Goal: Task Accomplishment & Management: Manage account settings

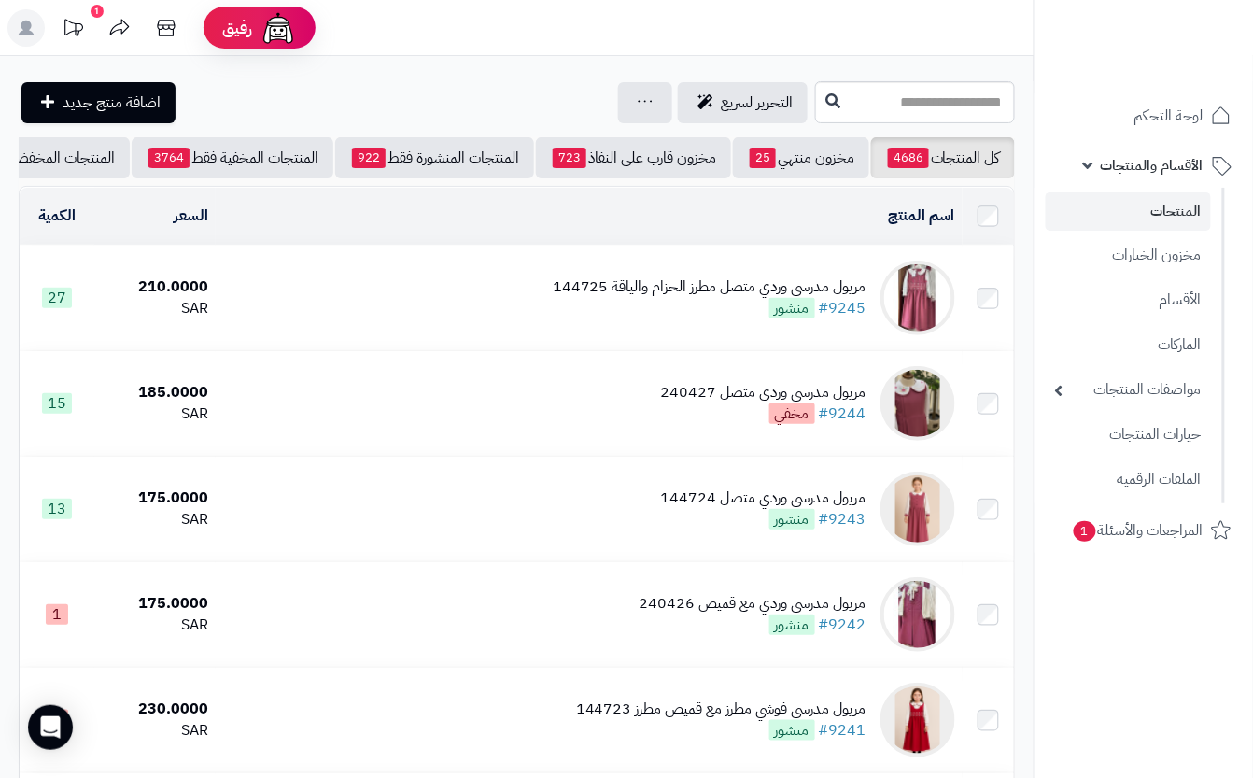
click at [424, 293] on td "مريول مدرسي وردي متصل مطرز الحزام والياقة 144725 #9245 منشور" at bounding box center [589, 298] width 747 height 105
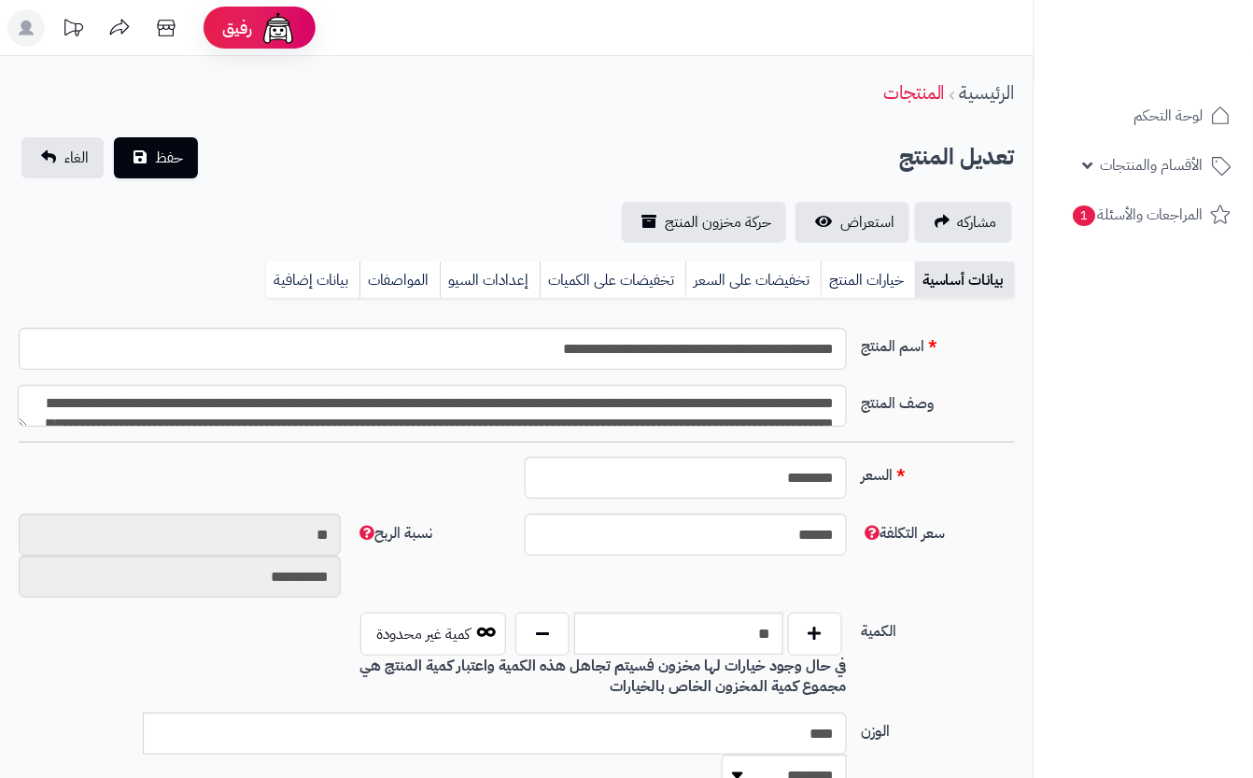
type input "******"
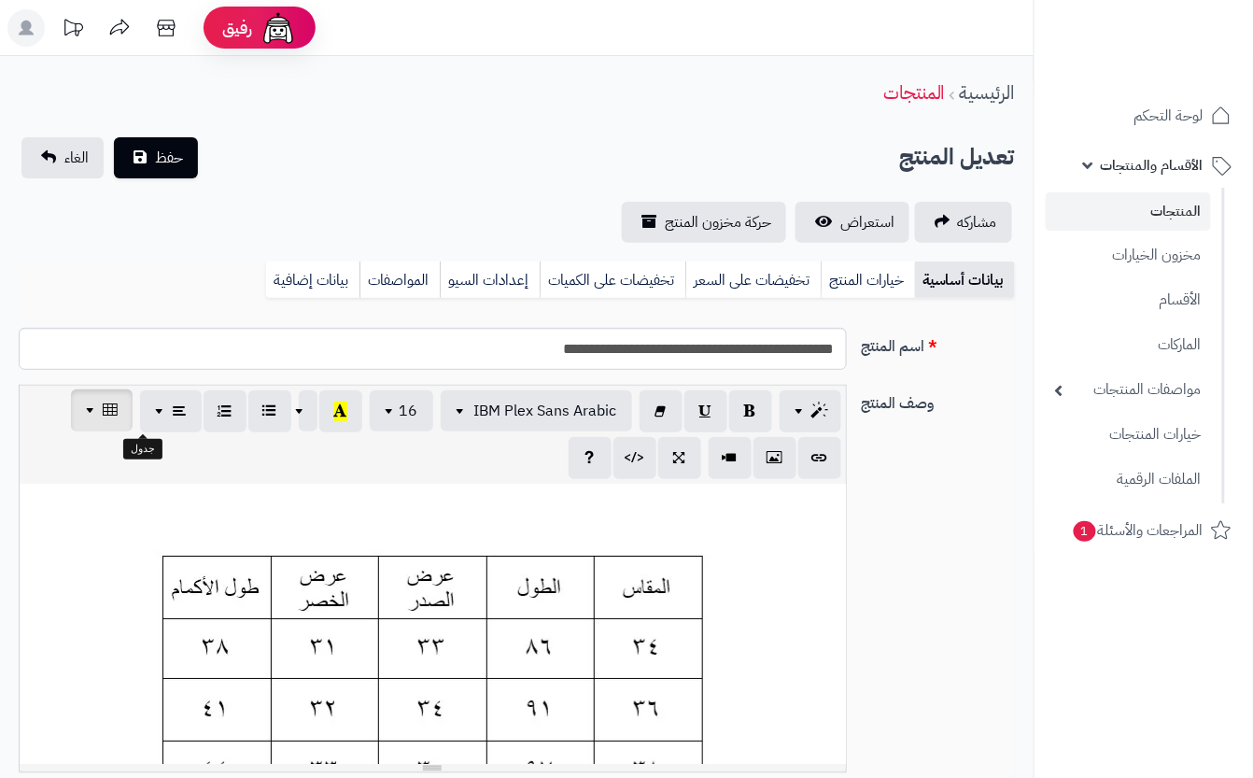
scroll to position [0, 21]
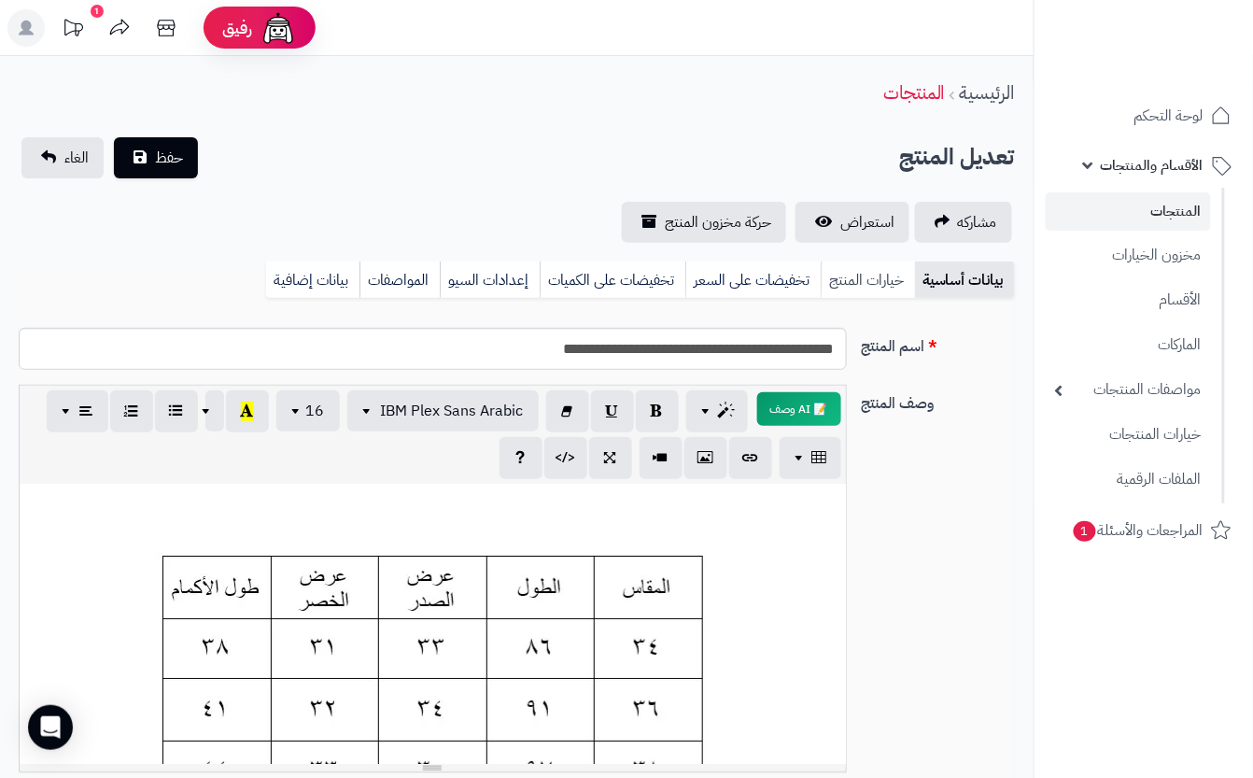
click at [867, 266] on link "خيارات المنتج" at bounding box center [868, 279] width 94 height 37
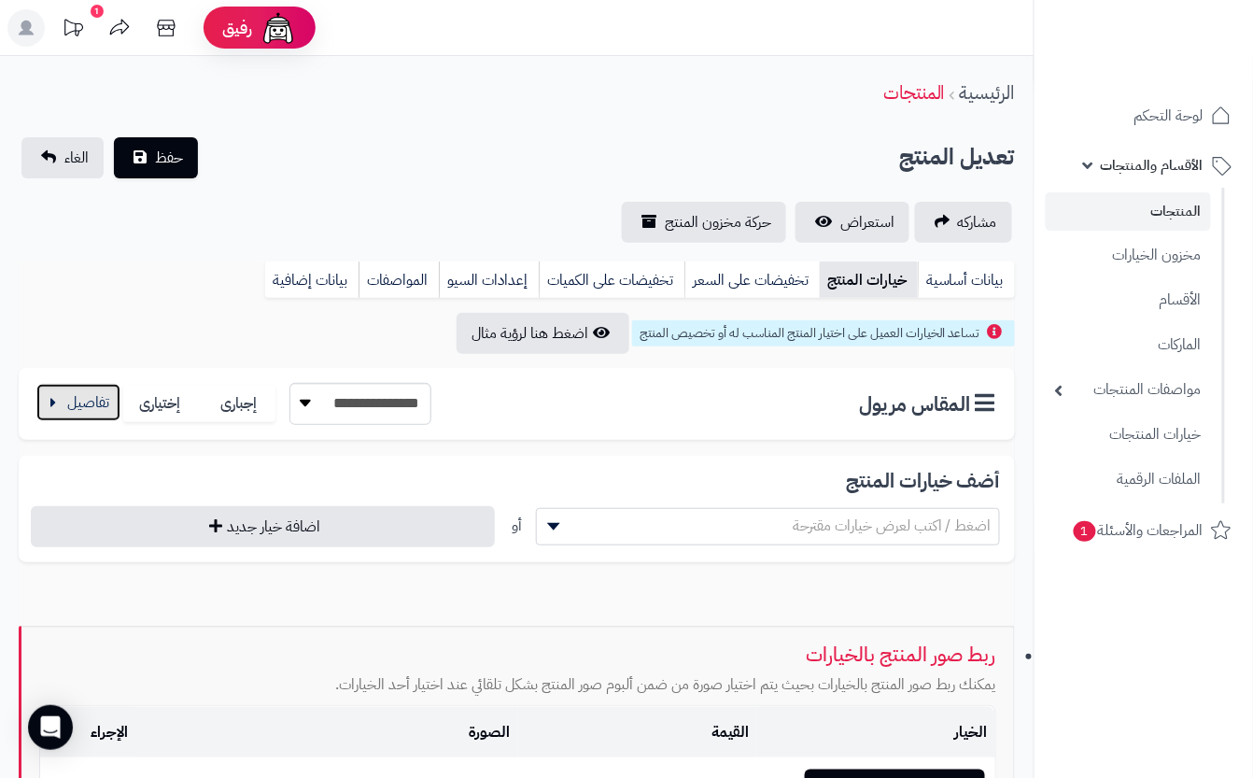
click at [116, 409] on button "button" at bounding box center [78, 402] width 84 height 37
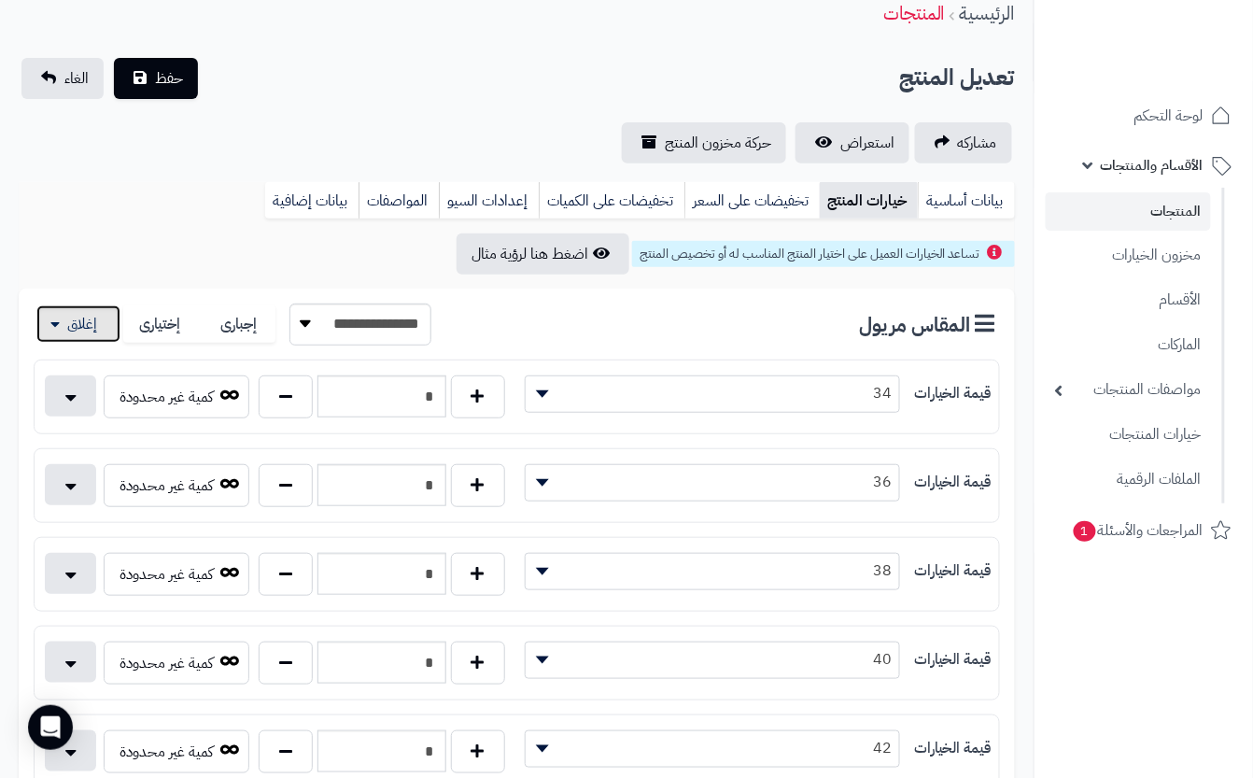
scroll to position [124, 0]
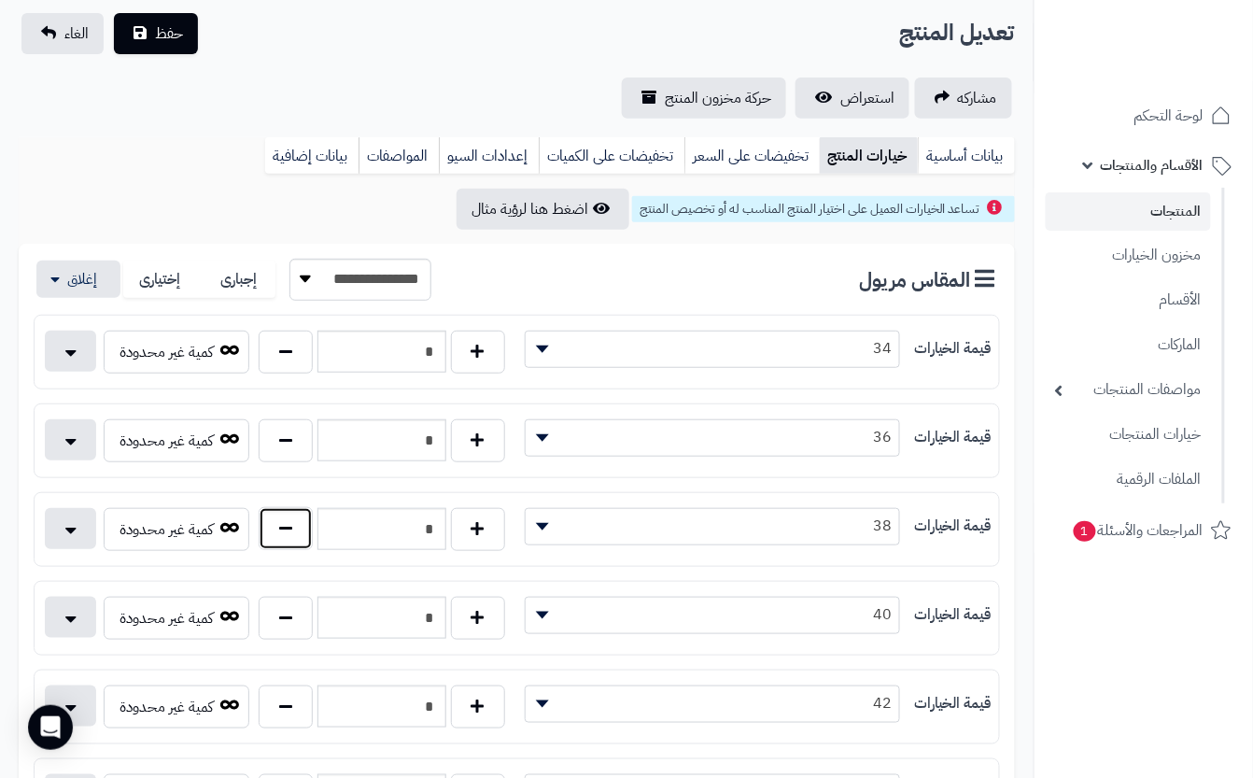
click at [304, 545] on button "button" at bounding box center [286, 528] width 54 height 43
type input "*"
click at [471, 341] on button "button" at bounding box center [478, 351] width 54 height 43
type input "*"
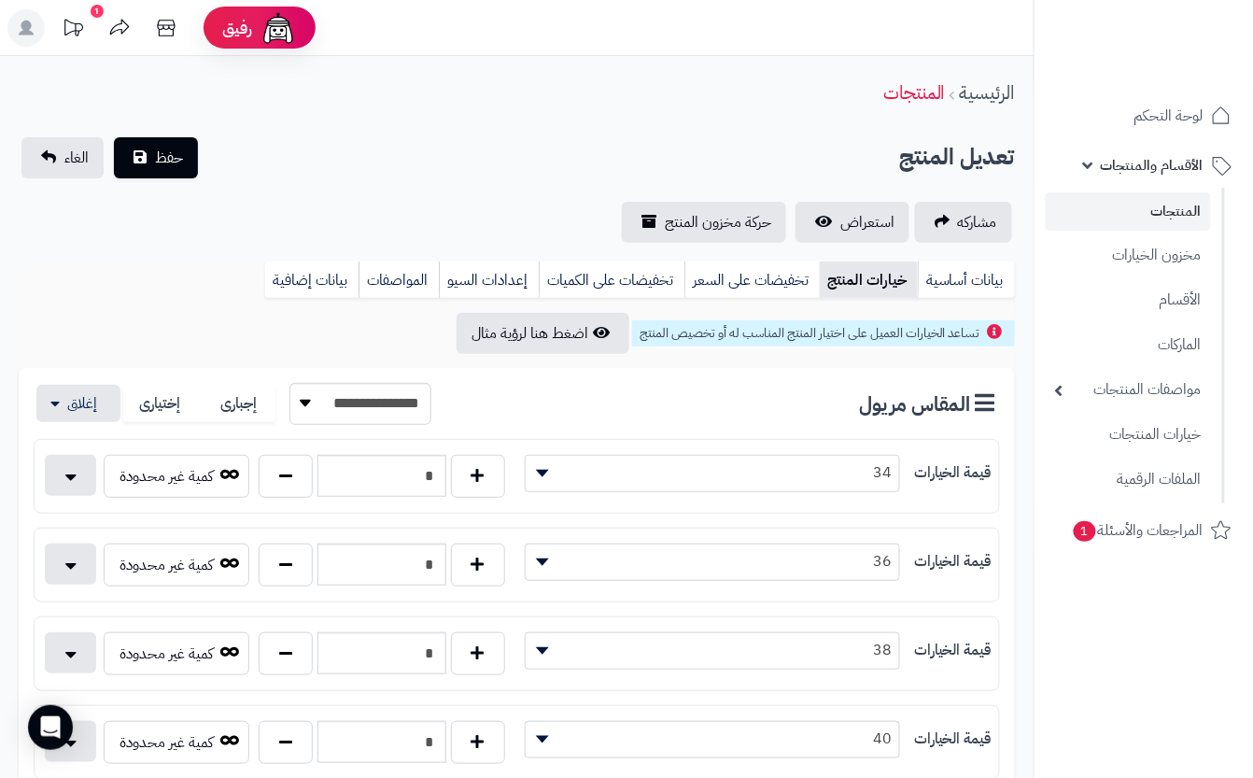
click at [396, 211] on div "مشاركه استعراض حركة مخزون المنتج" at bounding box center [517, 222] width 996 height 41
click at [169, 154] on span "حفظ" at bounding box center [169, 157] width 28 height 22
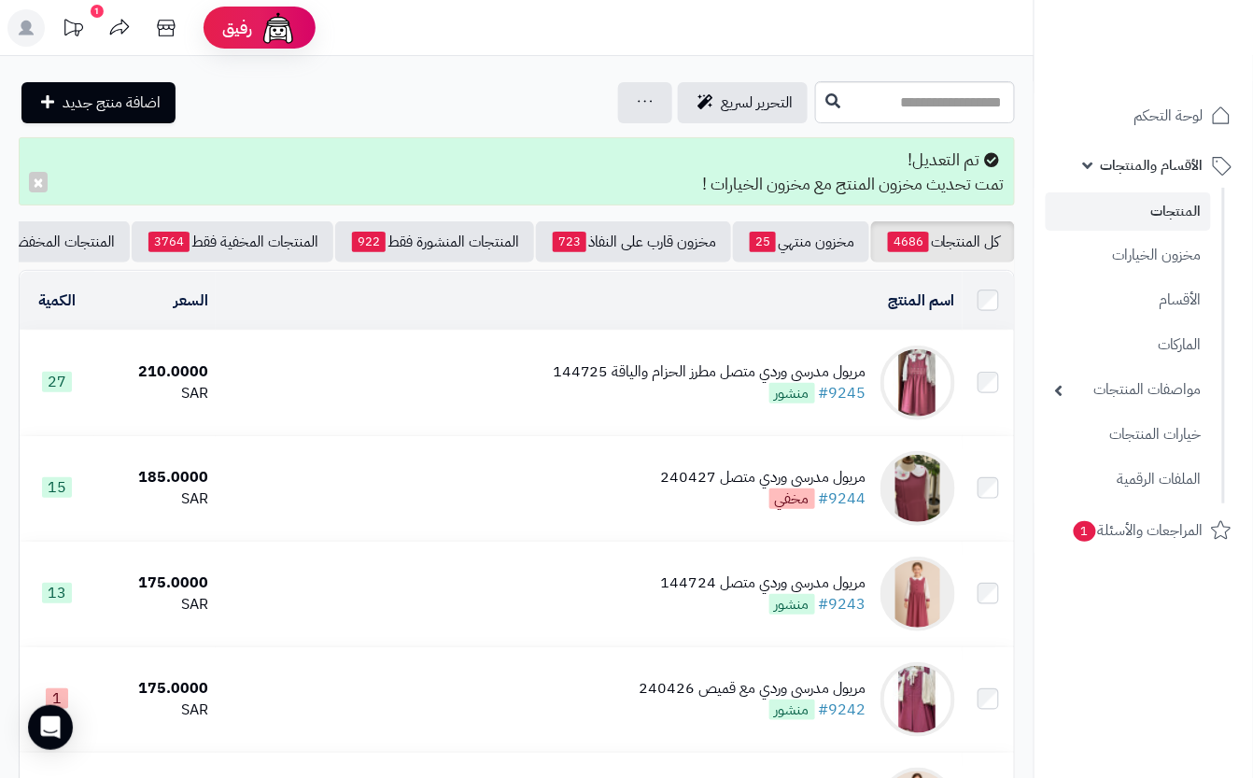
click at [650, 404] on div "مريول مدرسي وردي متصل مطرز الحزام والياقة 144725 #9245 منشور" at bounding box center [710, 382] width 314 height 43
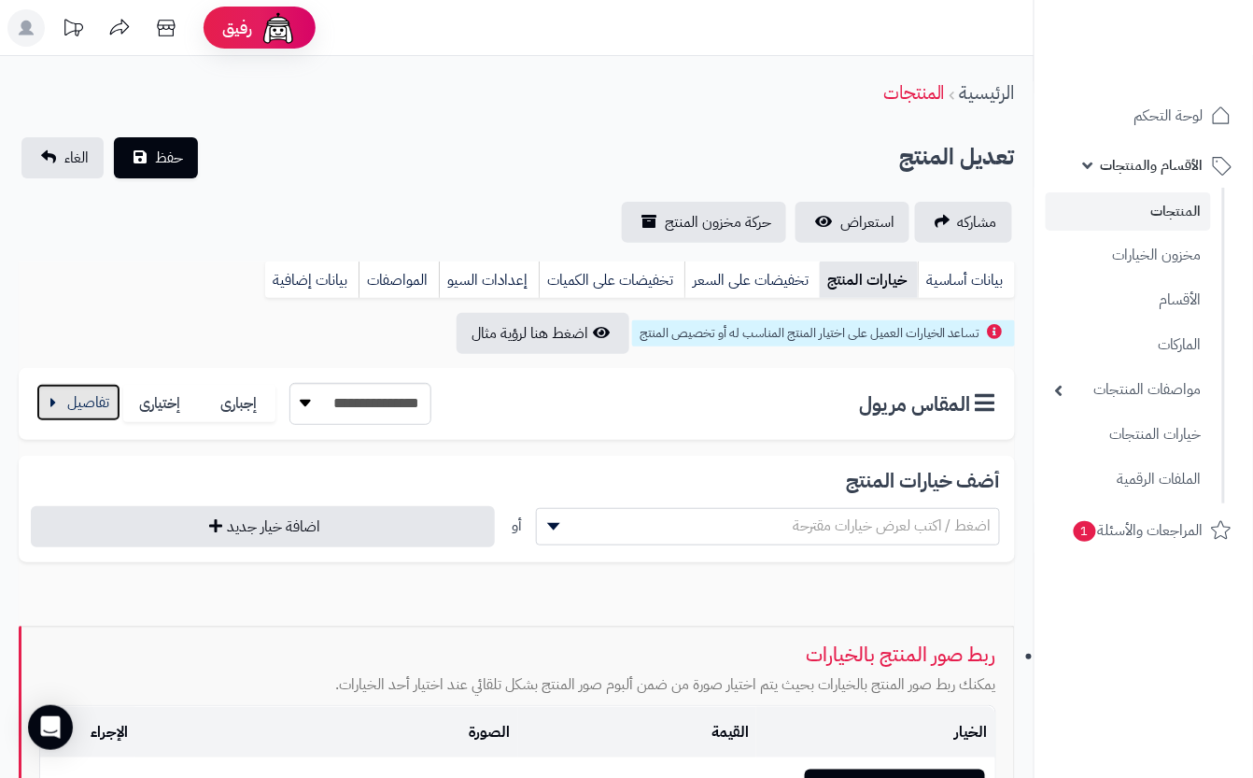
click at [106, 401] on button "button" at bounding box center [78, 402] width 84 height 37
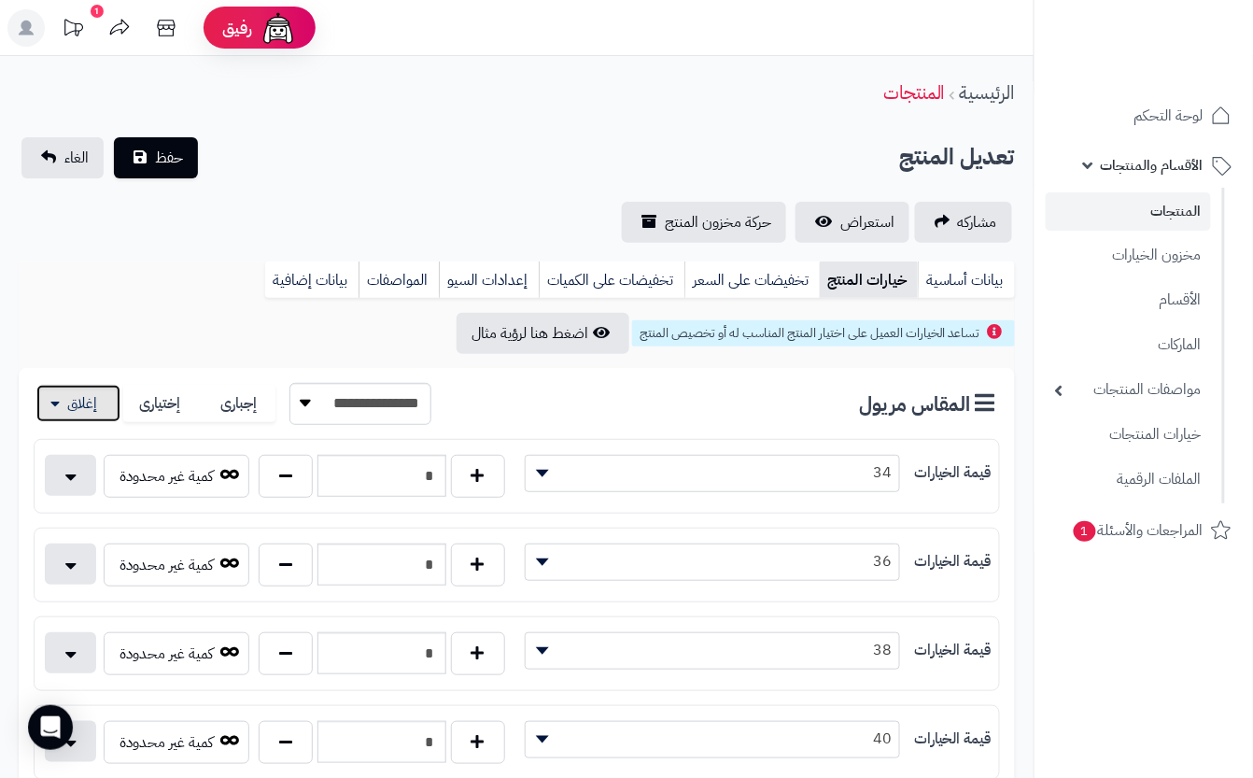
scroll to position [124, 0]
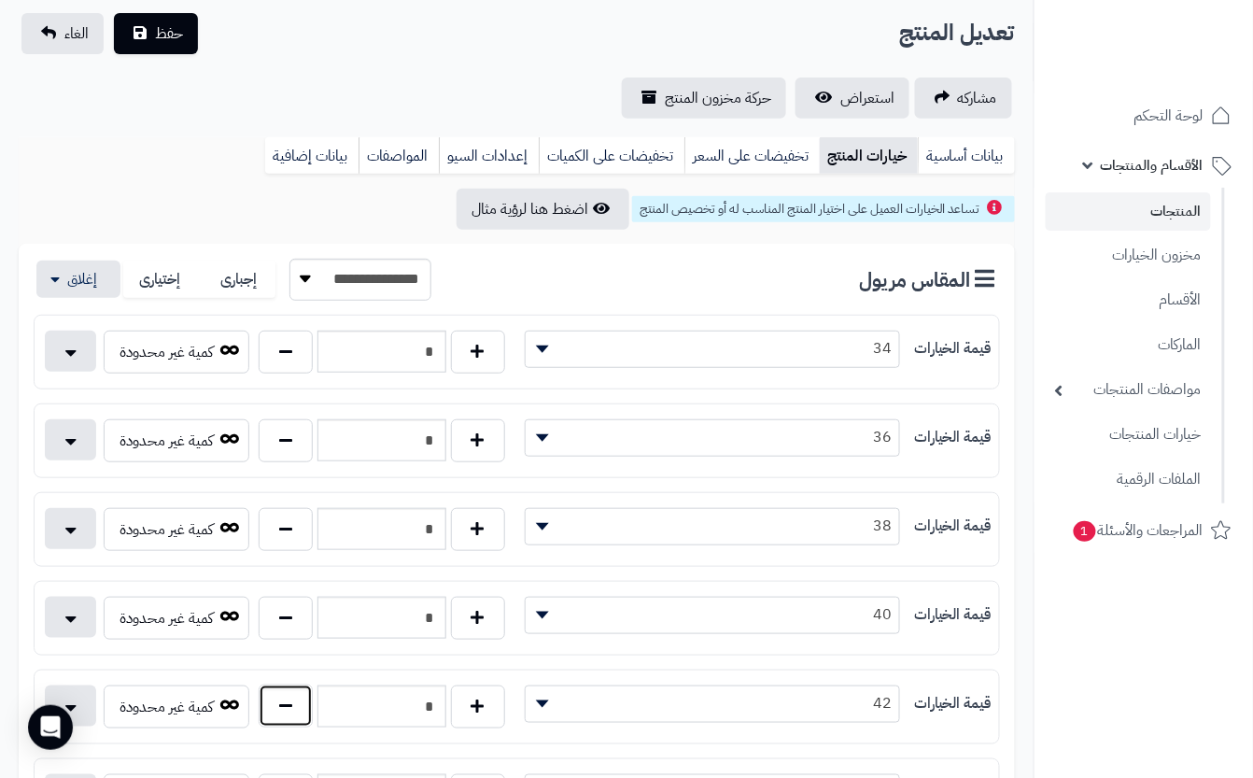
click at [285, 726] on button "button" at bounding box center [286, 705] width 54 height 43
type input "*"
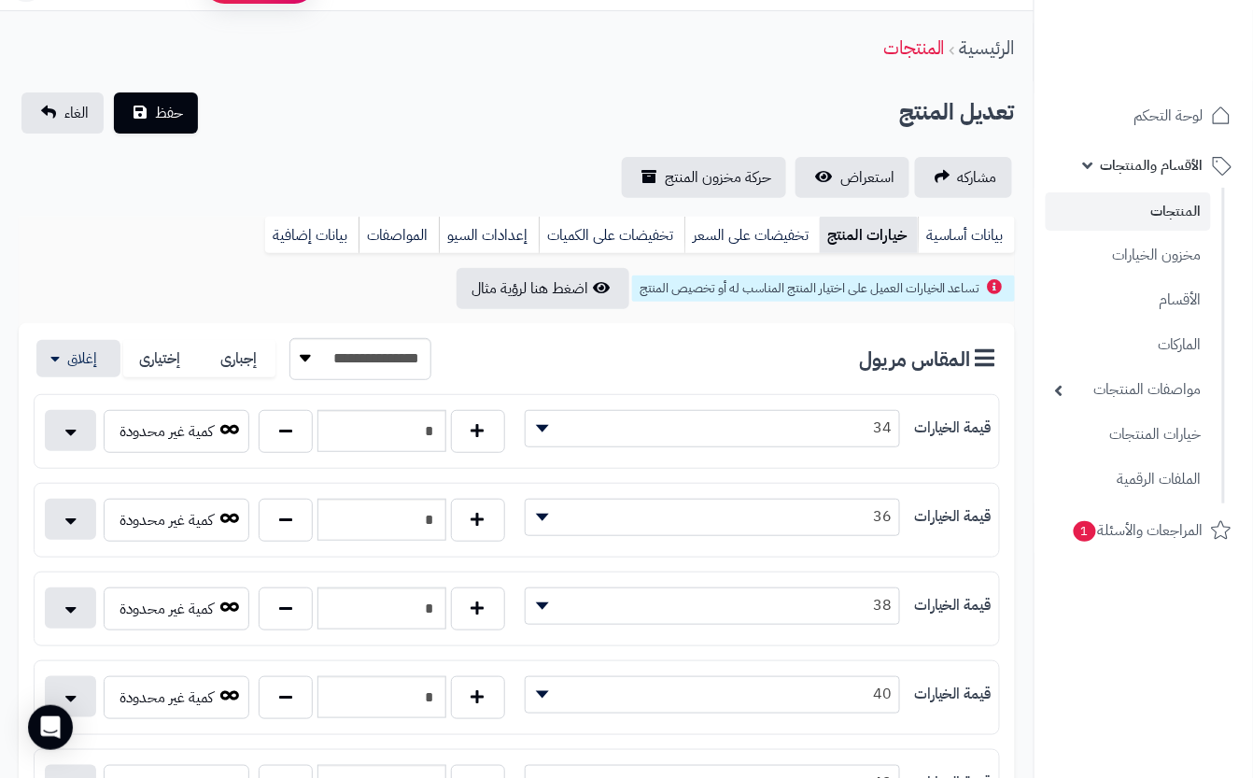
scroll to position [0, 0]
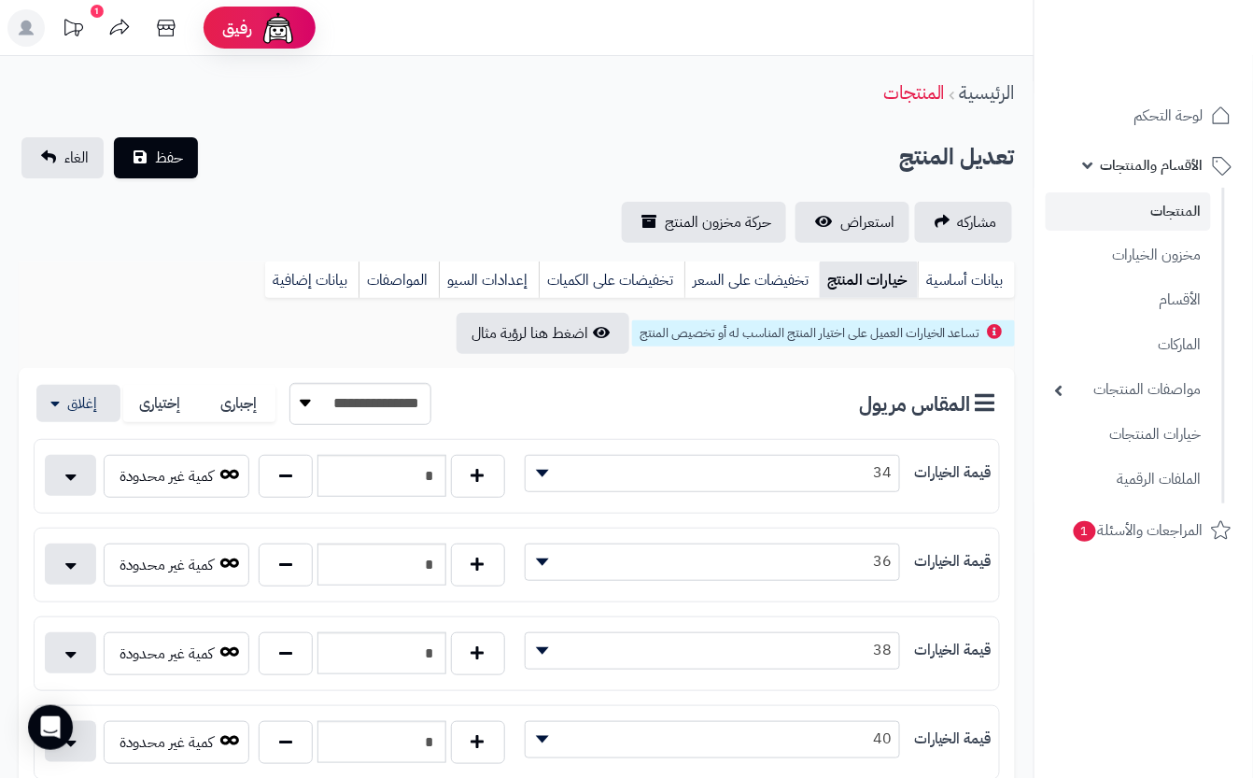
click at [355, 185] on div "**********" at bounding box center [516, 189] width 1033 height 105
click at [158, 150] on span "حفظ" at bounding box center [169, 157] width 28 height 22
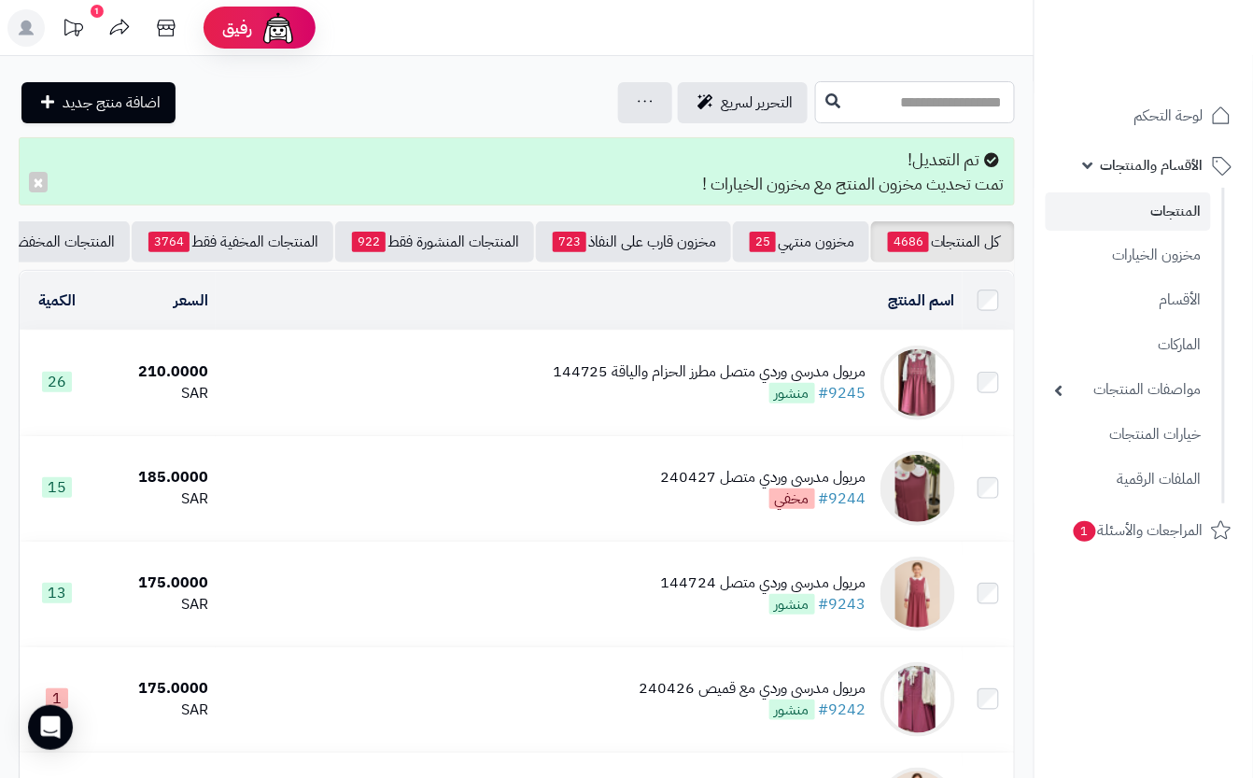
click at [815, 114] on input "text" at bounding box center [915, 102] width 200 height 42
